Goal: Complete application form

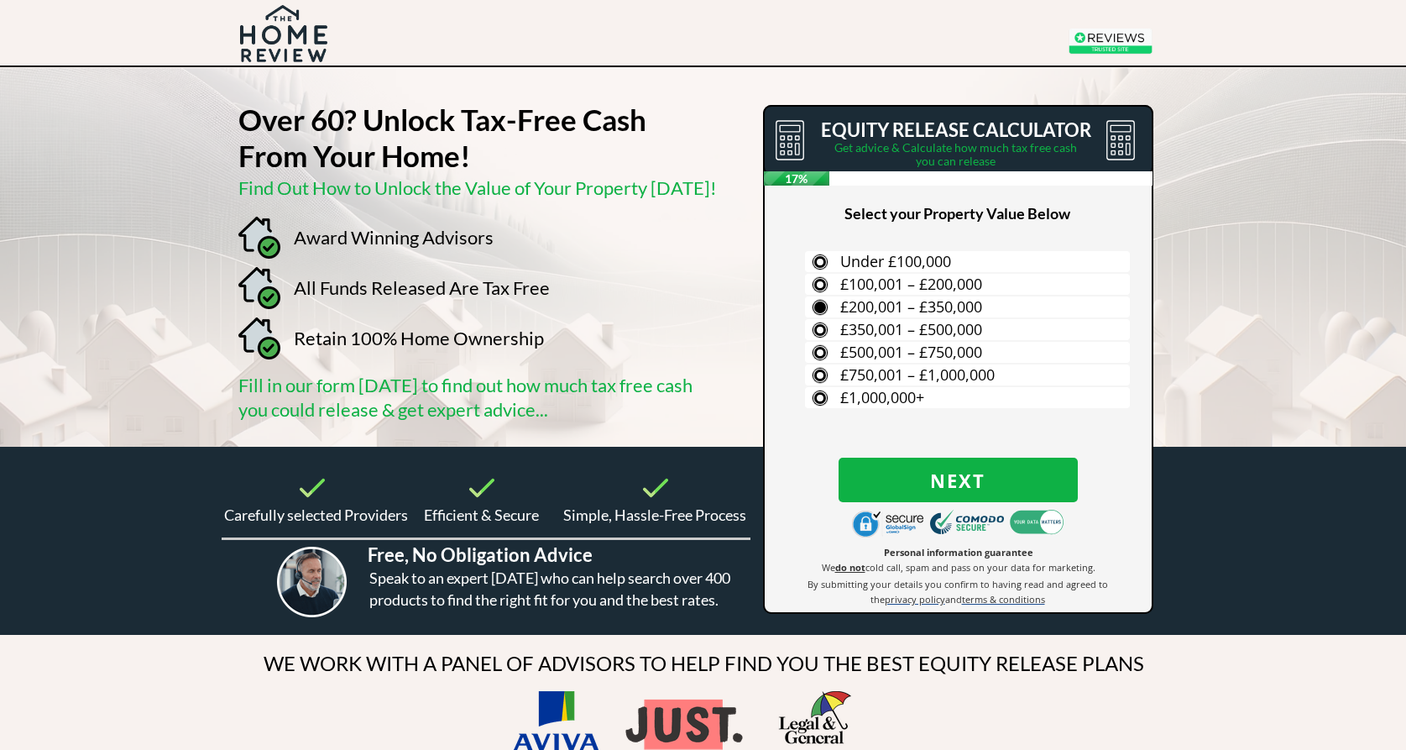
click at [869, 304] on span "£200,001 – £350,000" at bounding box center [911, 306] width 142 height 20
click at [0, 0] on input "£200,001 – £350,000" at bounding box center [0, 0] width 0 height 0
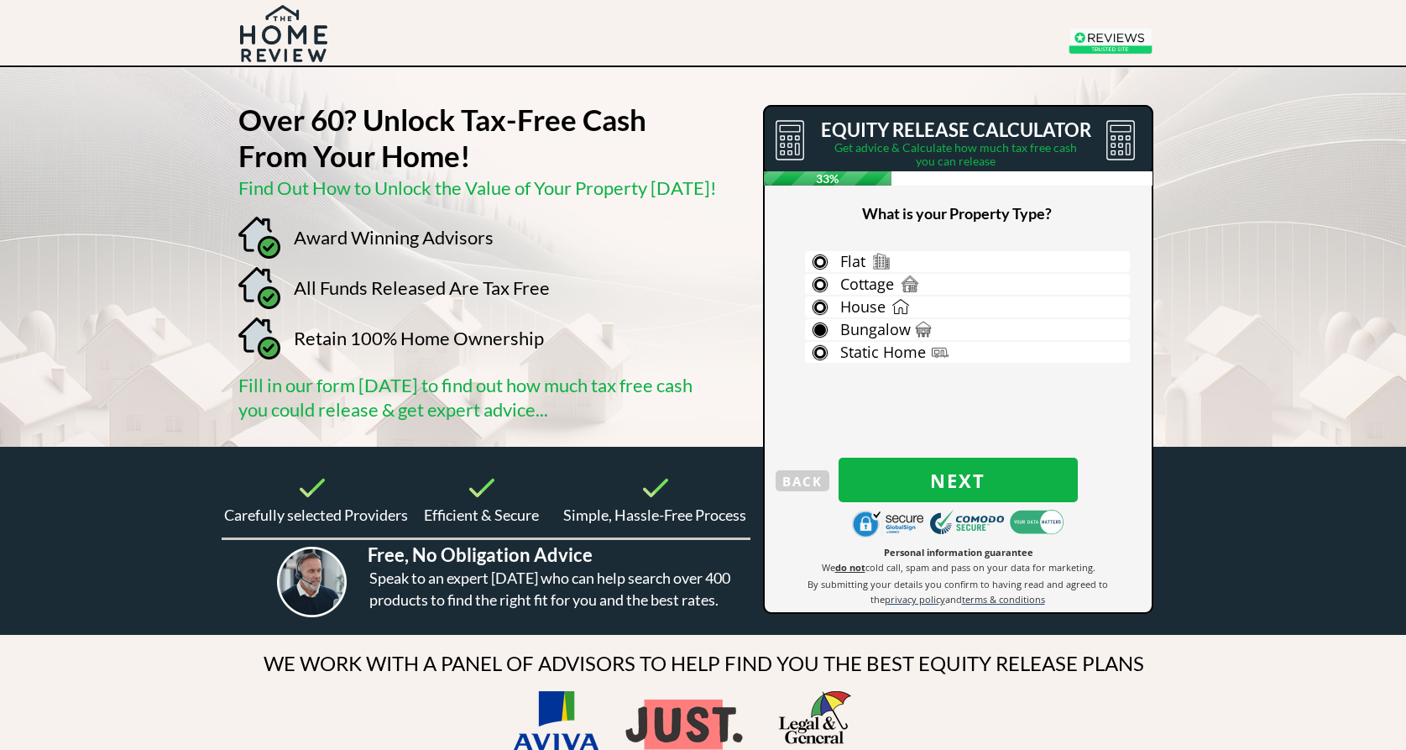
click at [889, 325] on span "Bungalow" at bounding box center [875, 329] width 71 height 20
click at [0, 0] on input "Bungalow" at bounding box center [0, 0] width 0 height 0
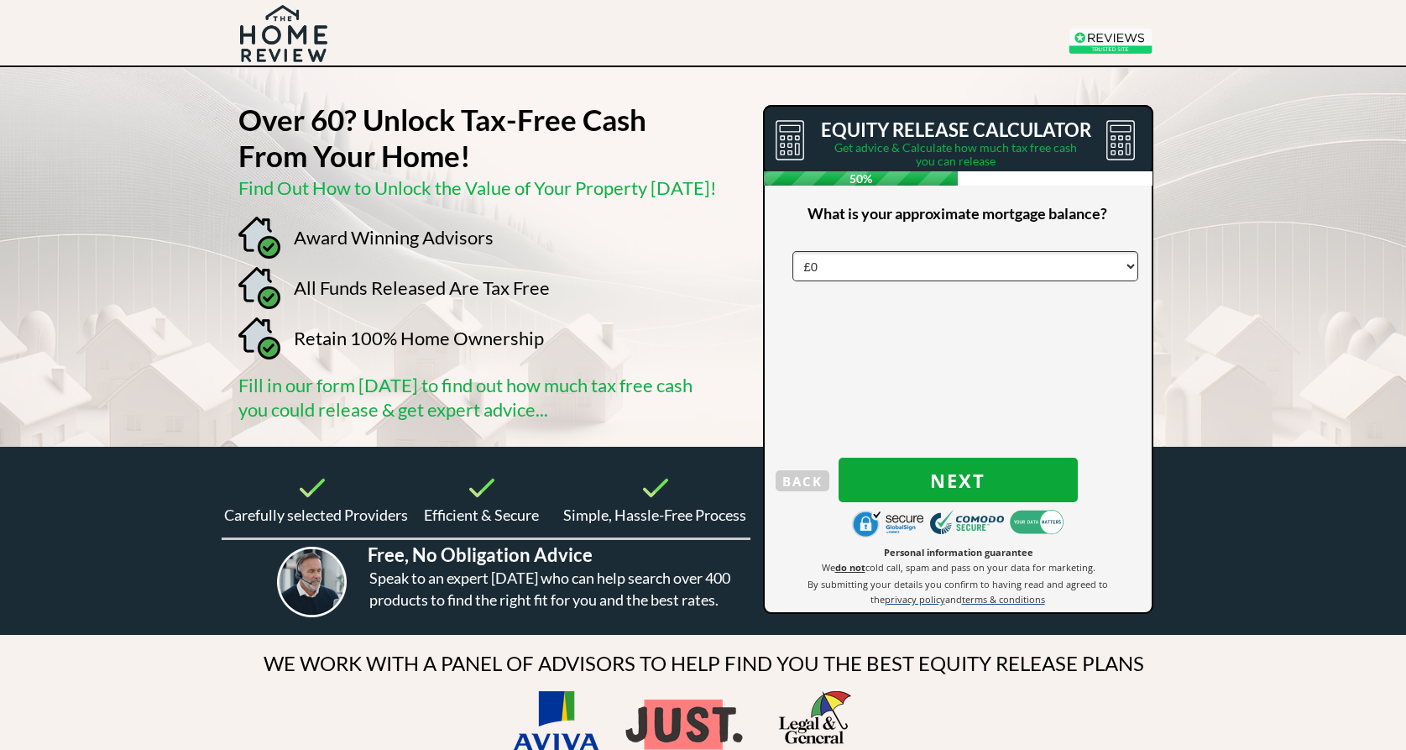
click at [943, 476] on span "Next" at bounding box center [958, 480] width 239 height 22
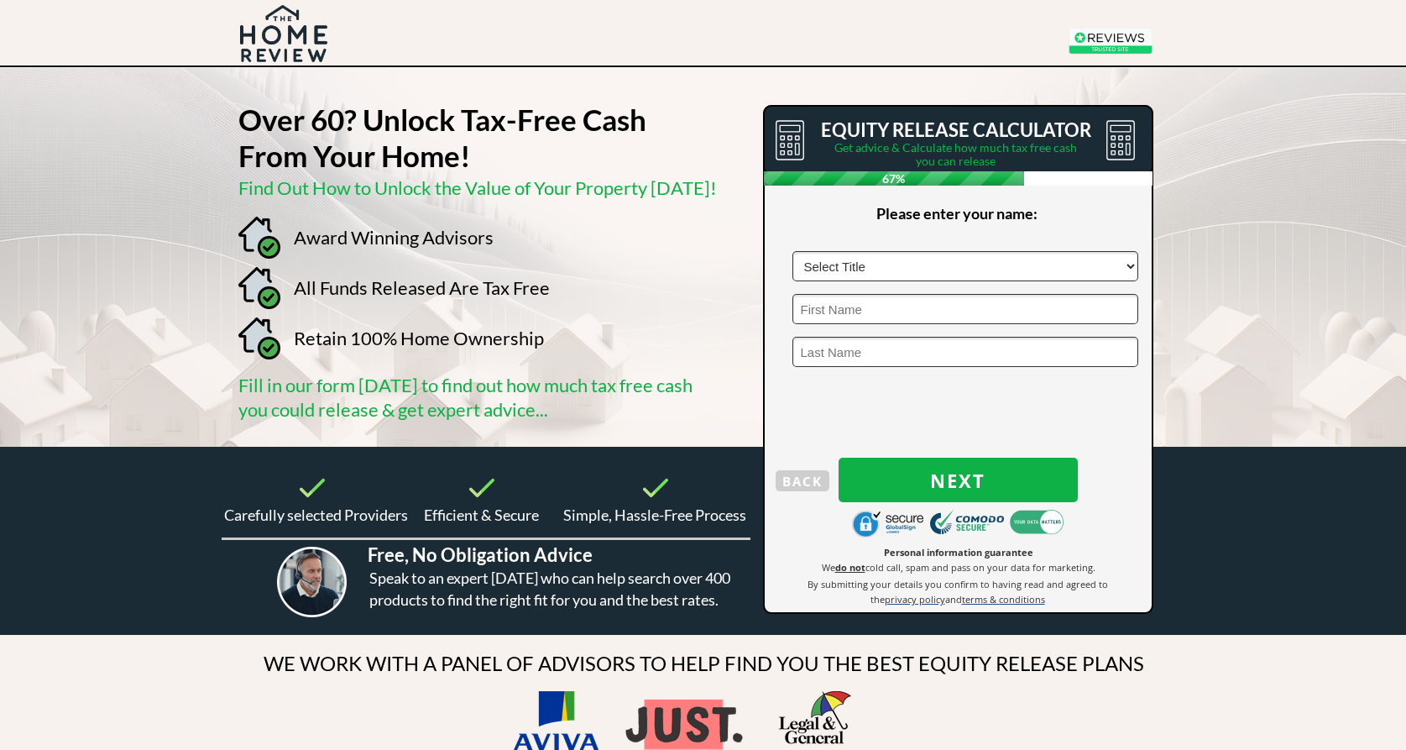
click at [868, 262] on select "Select Title Mr Mrs Ms Miss Dr [PERSON_NAME]" at bounding box center [965, 266] width 346 height 30
select select "Mr"
click at [792, 251] on select "Select Title Mr Mrs Ms Miss Dr [PERSON_NAME]" at bounding box center [965, 266] width 346 height 30
click at [841, 311] on input "text" at bounding box center [965, 309] width 346 height 30
click at [865, 265] on input "text" at bounding box center [965, 266] width 346 height 30
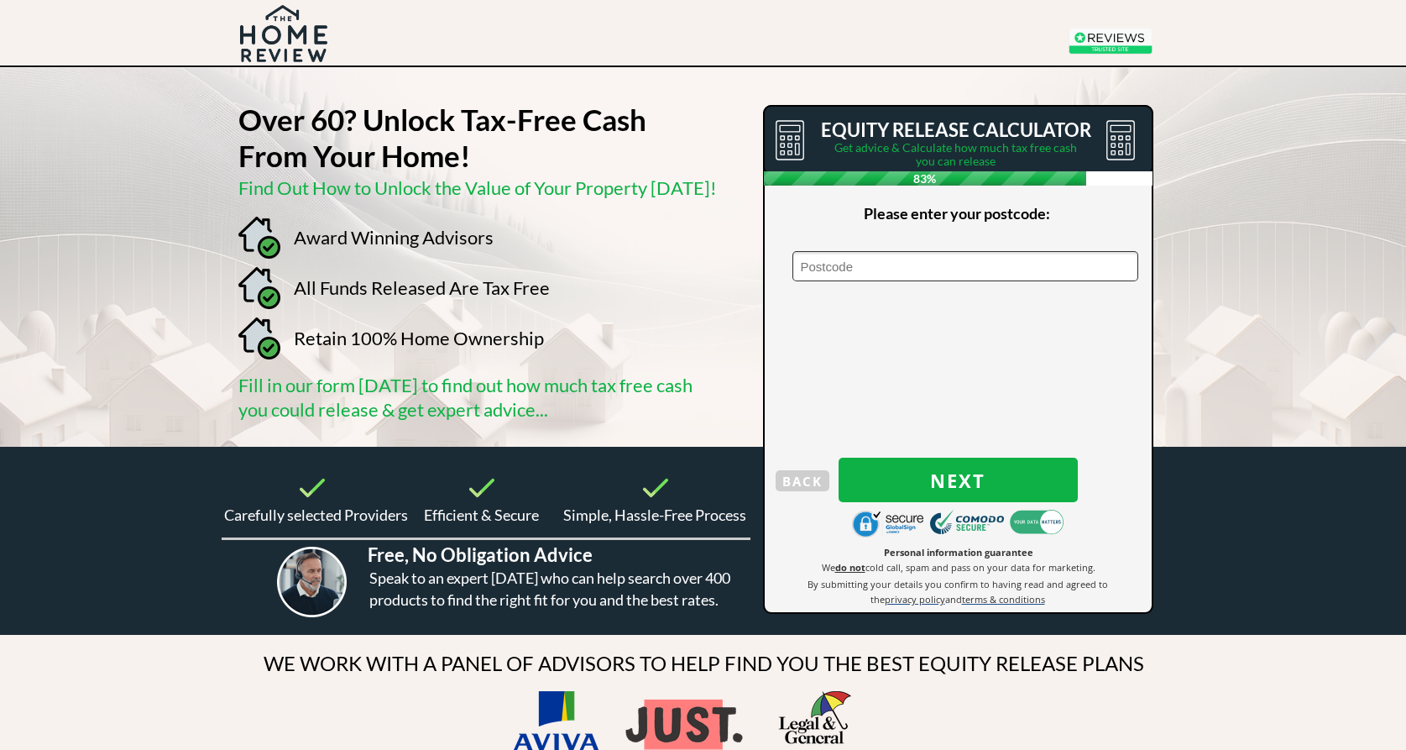
type input "BD6 1DG"
click at [968, 478] on span "Next" at bounding box center [958, 480] width 239 height 22
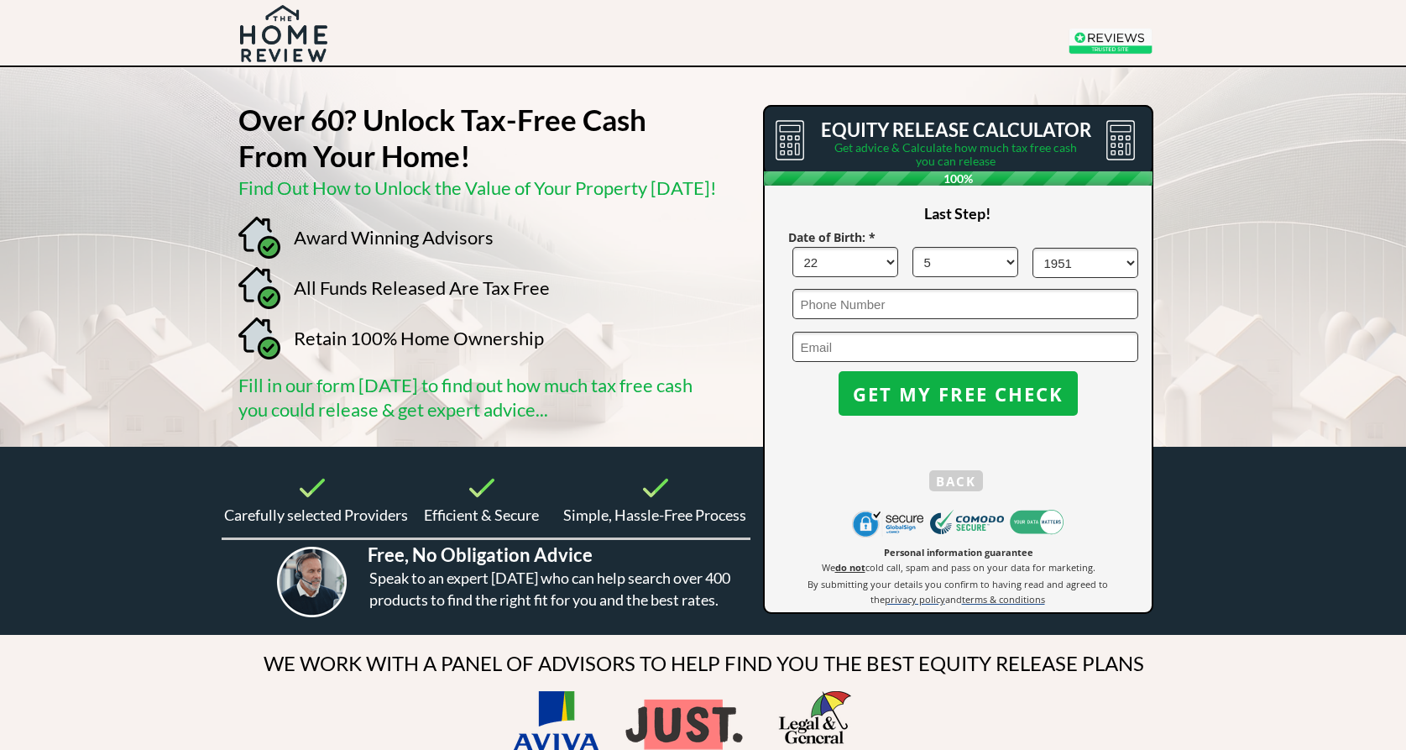
click at [845, 348] on input "email" at bounding box center [965, 347] width 346 height 30
type input "[PERSON_NAME][EMAIL_ADDRESS][DOMAIN_NAME]"
click at [933, 389] on span "GET MY FREE CHECK" at bounding box center [958, 394] width 239 height 22
click at [849, 305] on input "+44" at bounding box center [965, 304] width 346 height 30
type input "+"
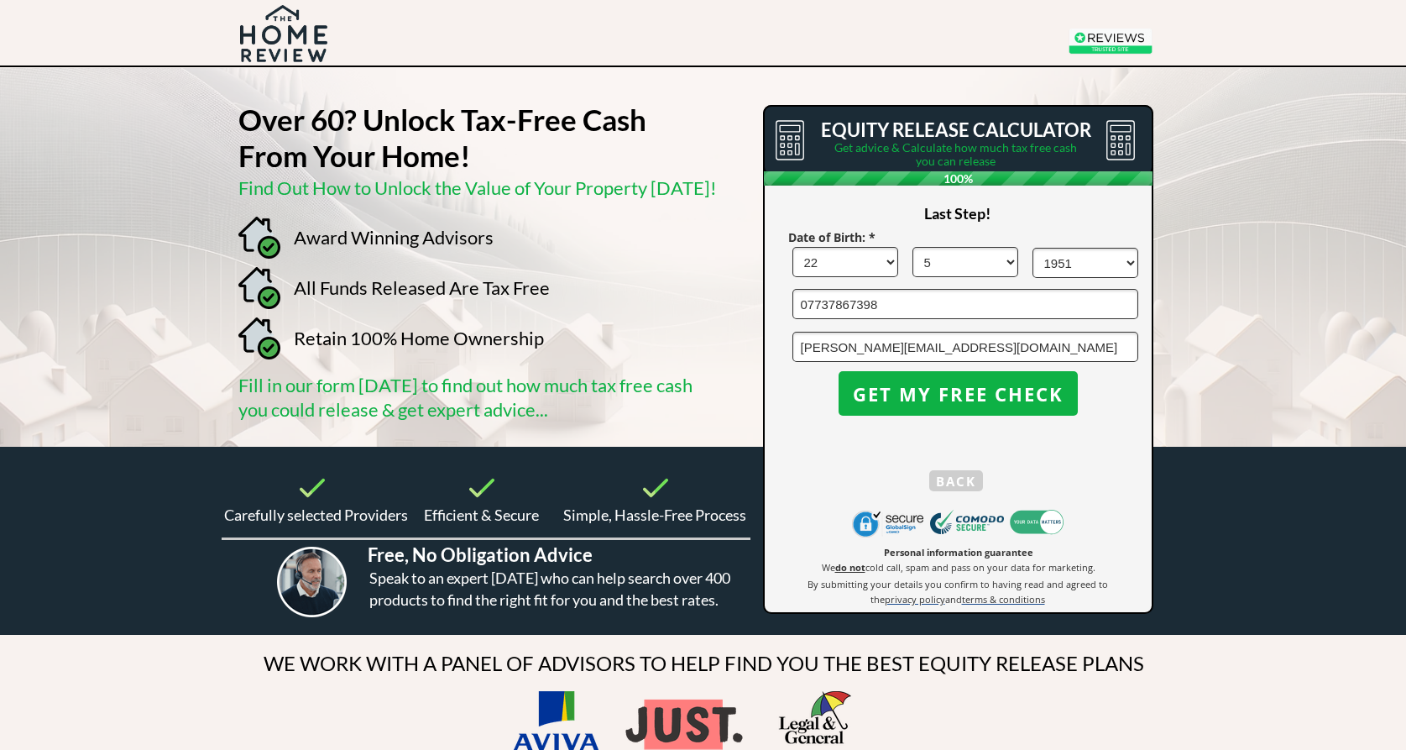
type input "07737867398"
click at [709, 469] on div at bounding box center [703, 541] width 1034 height 188
click at [950, 389] on span "GET MY FREE CHECK" at bounding box center [958, 394] width 239 height 22
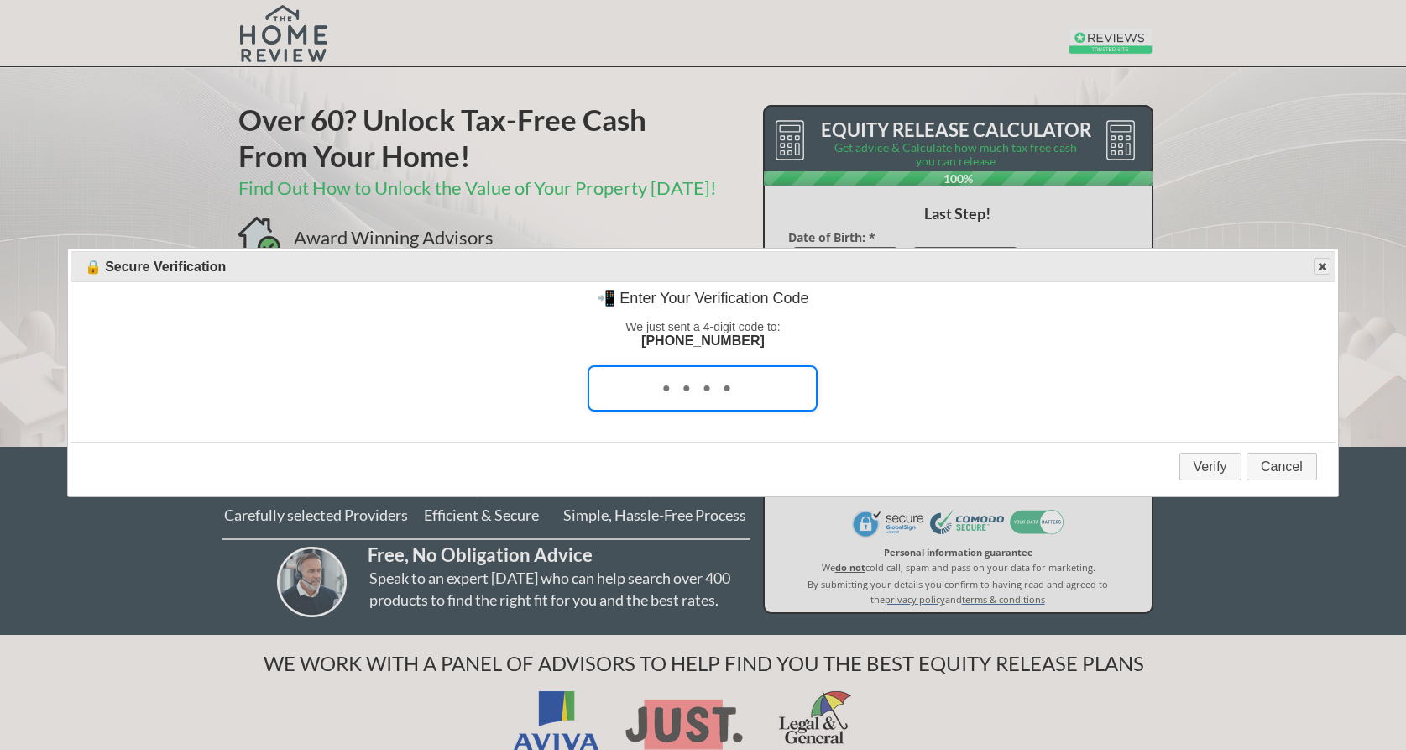
click at [1325, 272] on span "button" at bounding box center [1321, 265] width 13 height 13
